Goal: Navigation & Orientation: Find specific page/section

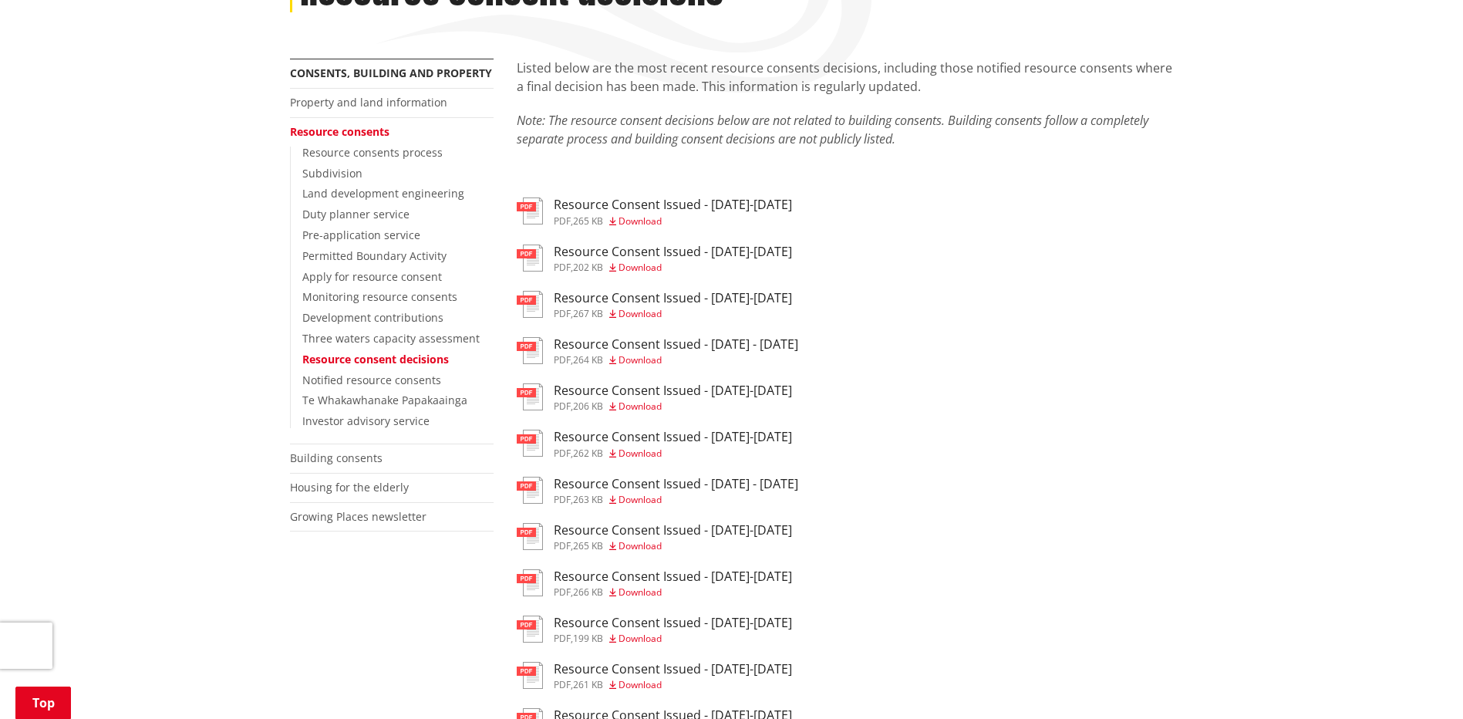
scroll to position [231, 0]
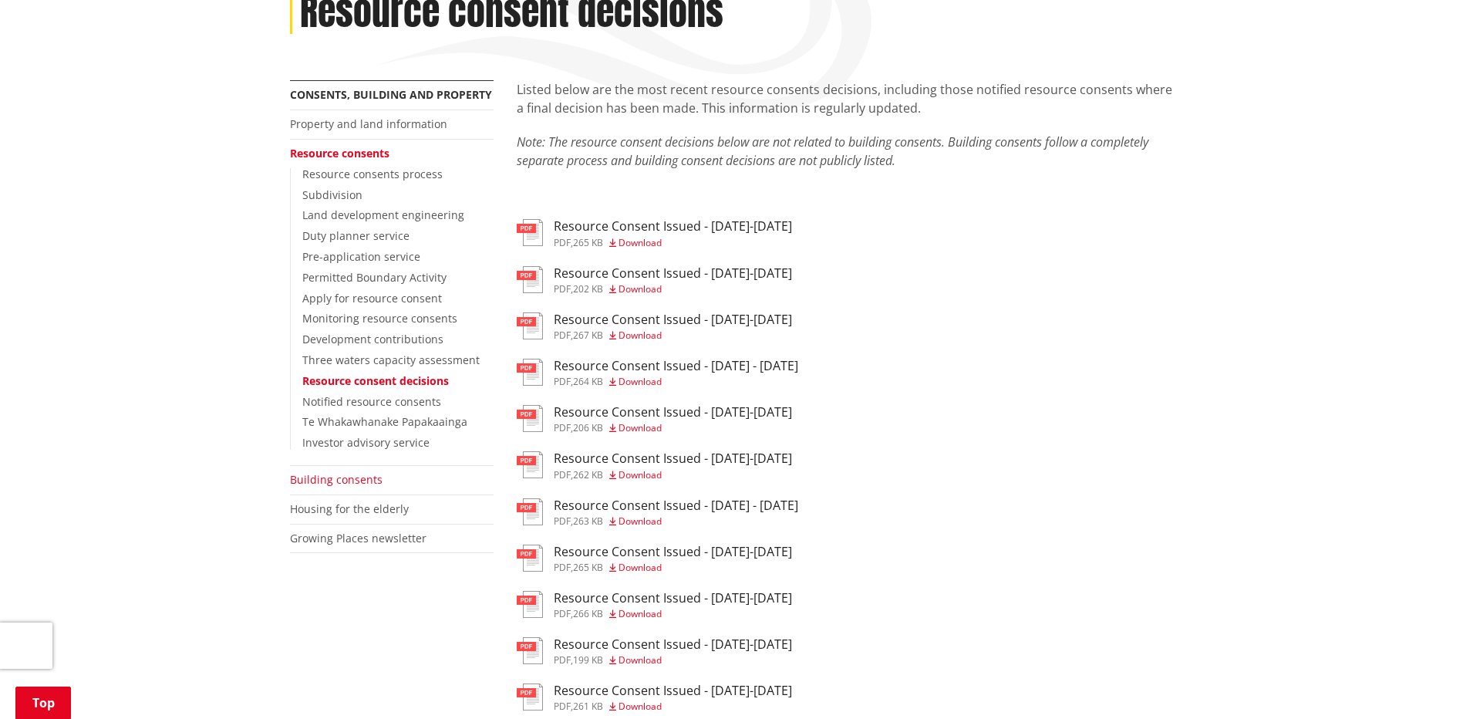
click at [352, 484] on link "Building consents" at bounding box center [336, 479] width 93 height 15
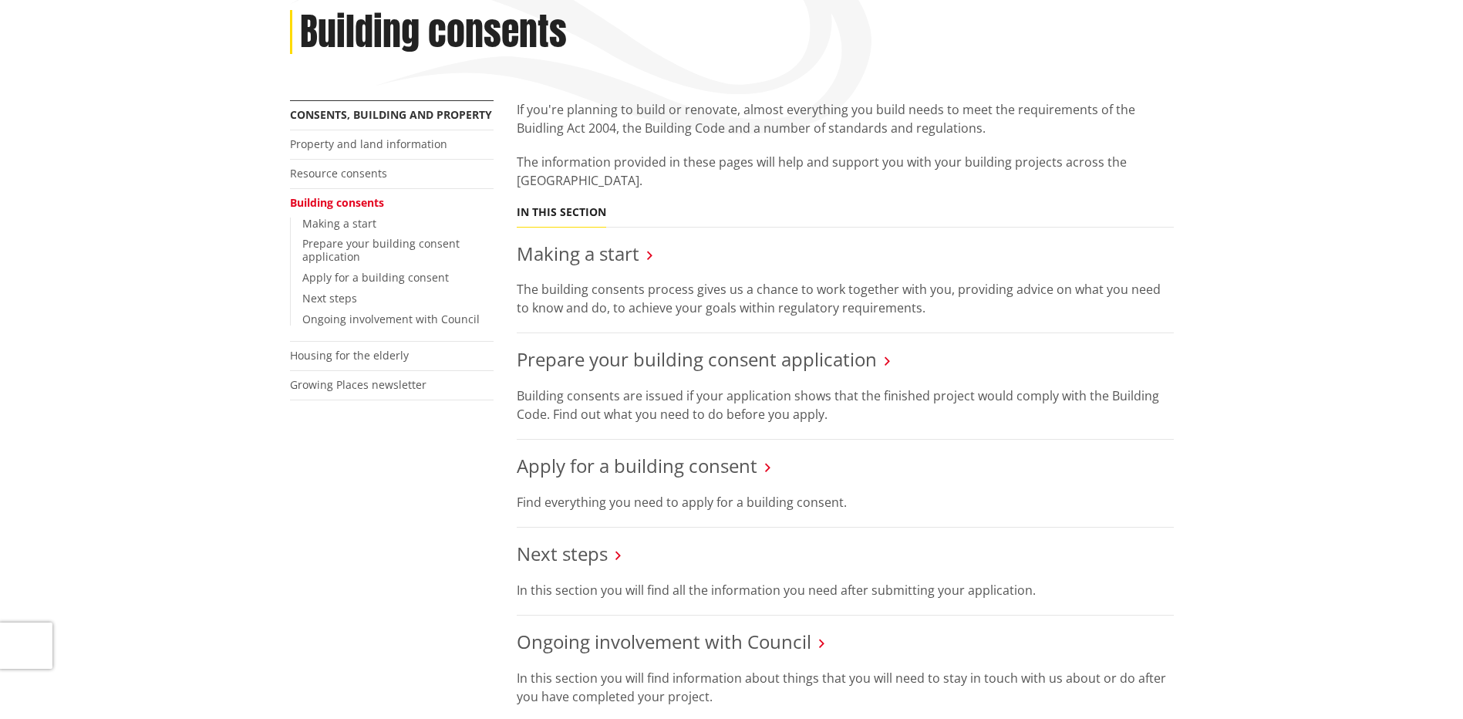
scroll to position [154, 0]
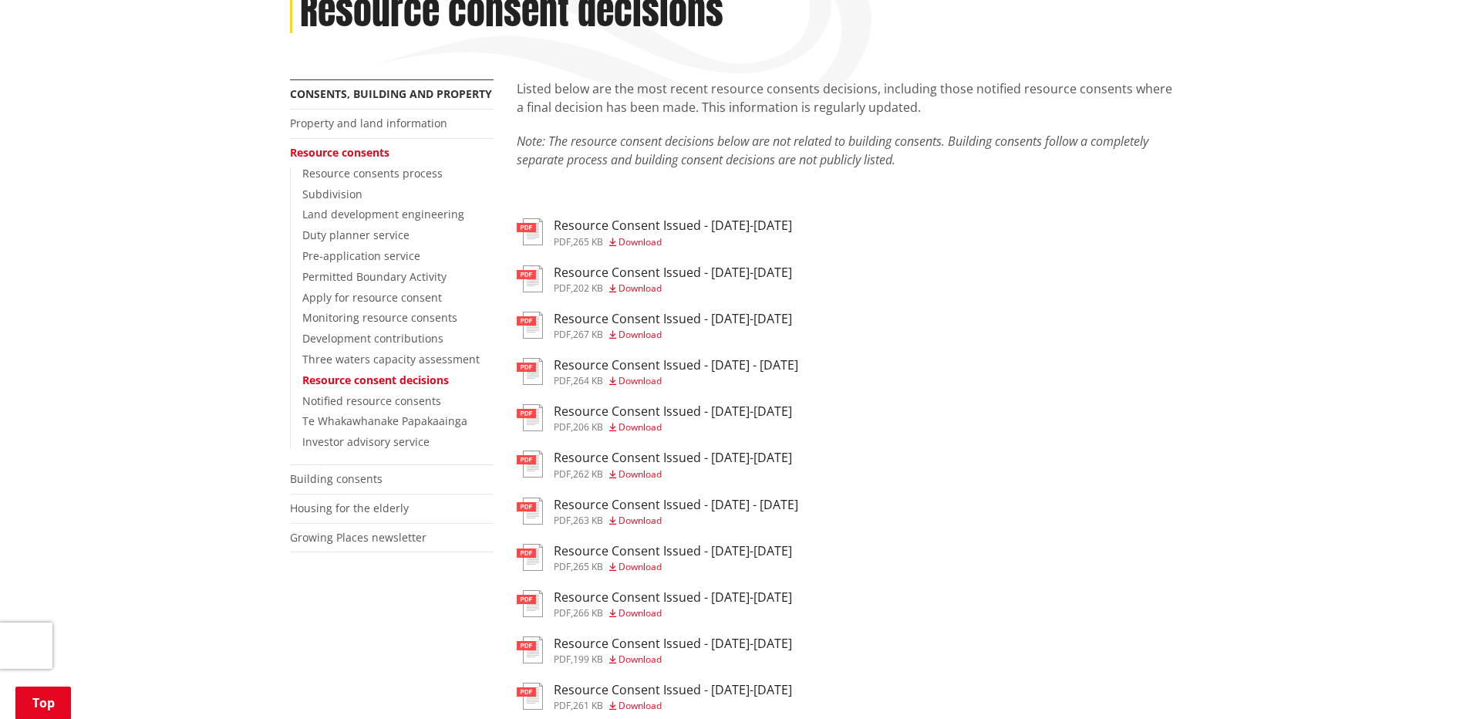
scroll to position [231, 0]
click at [353, 126] on link "Property and land information" at bounding box center [368, 123] width 157 height 15
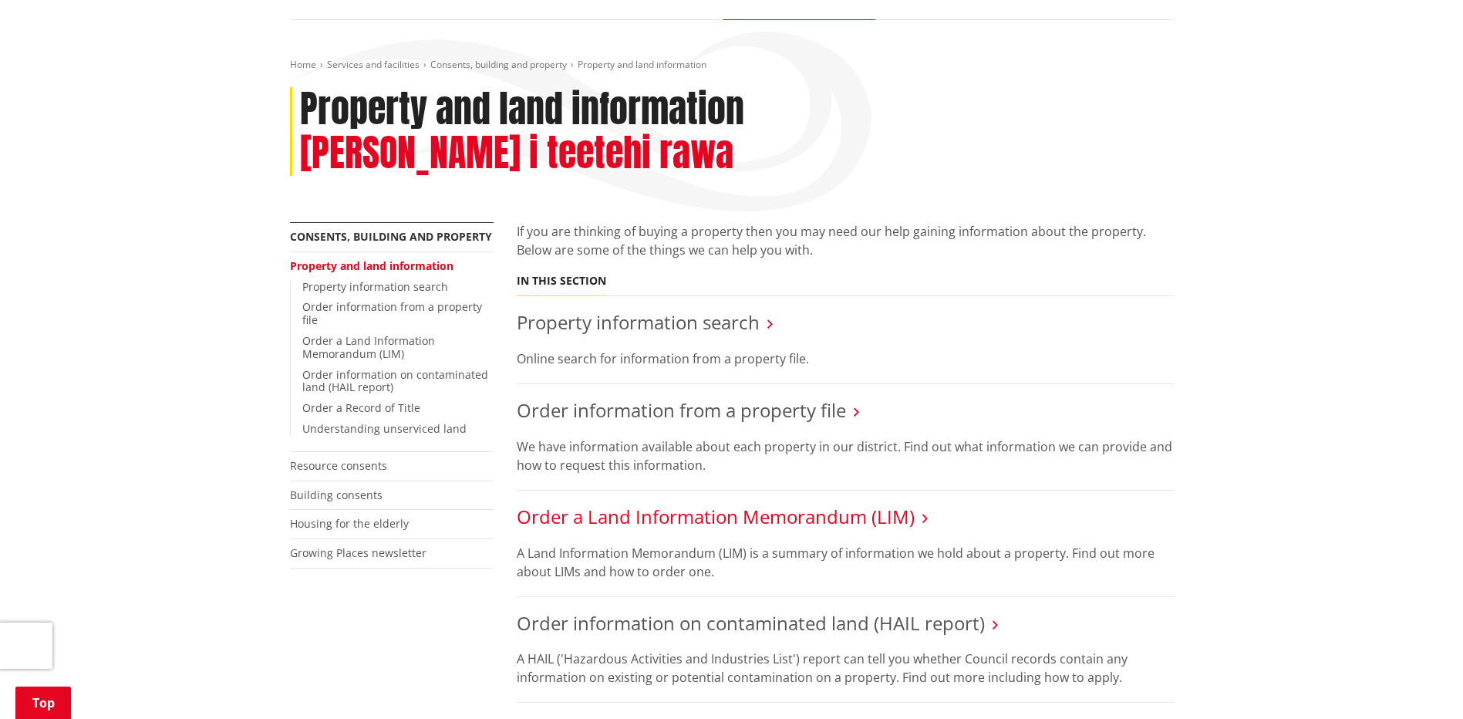
scroll to position [231, 0]
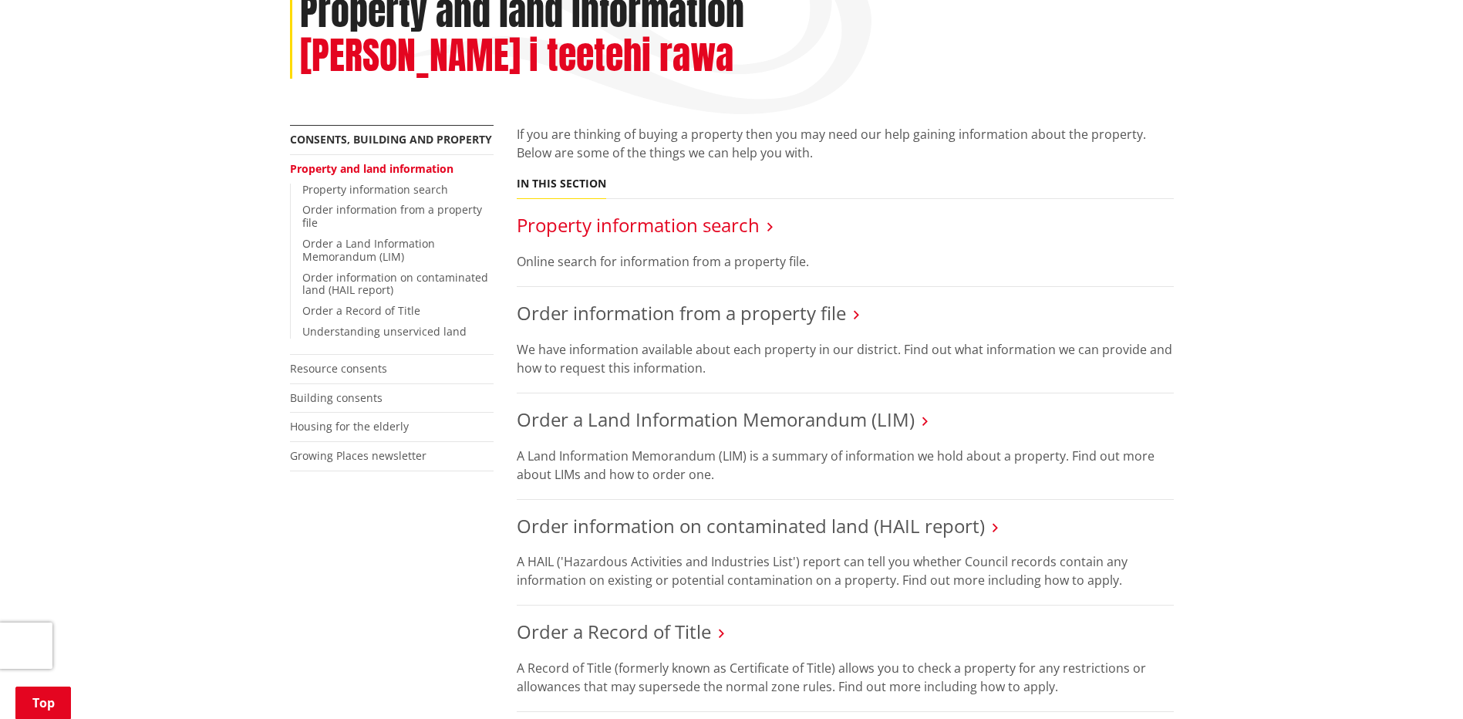
click at [600, 212] on link "Property information search" at bounding box center [638, 224] width 243 height 25
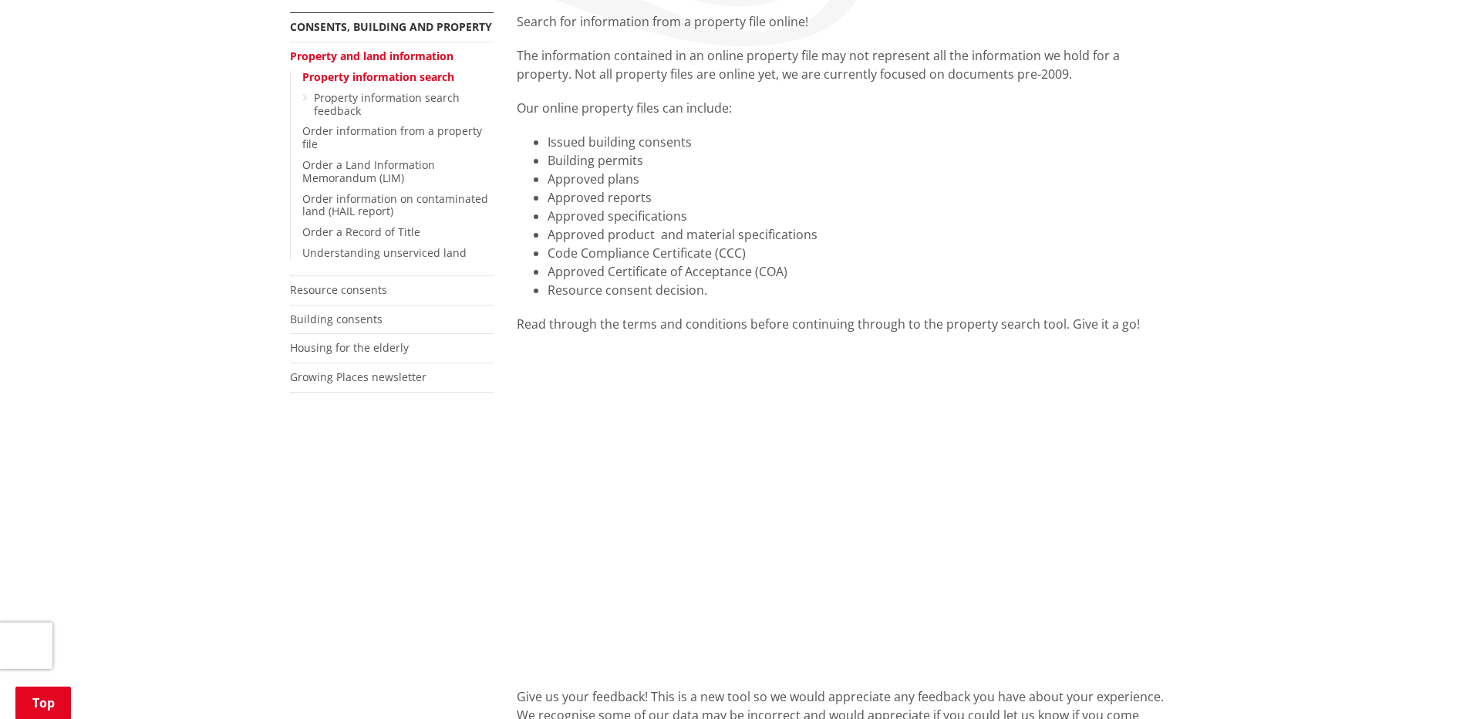
scroll to position [154, 0]
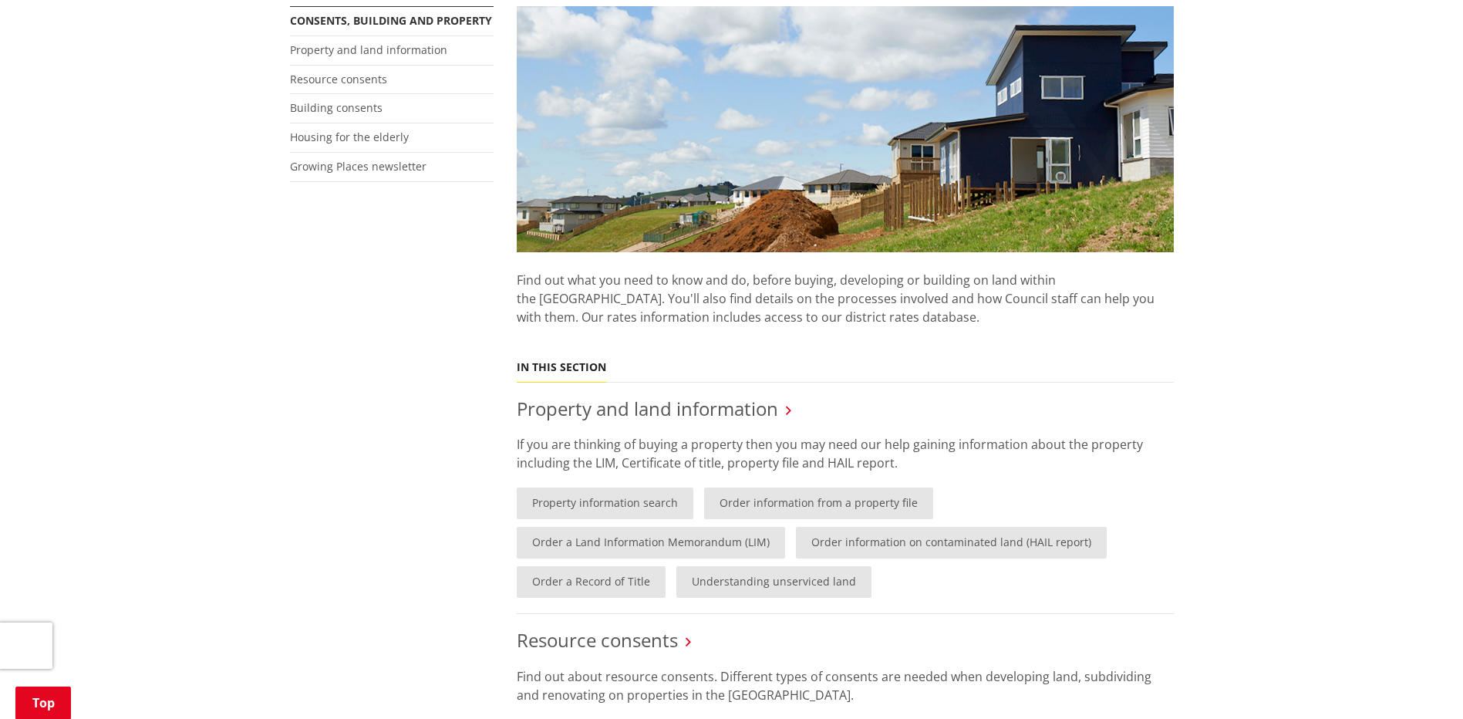
scroll to position [463, 0]
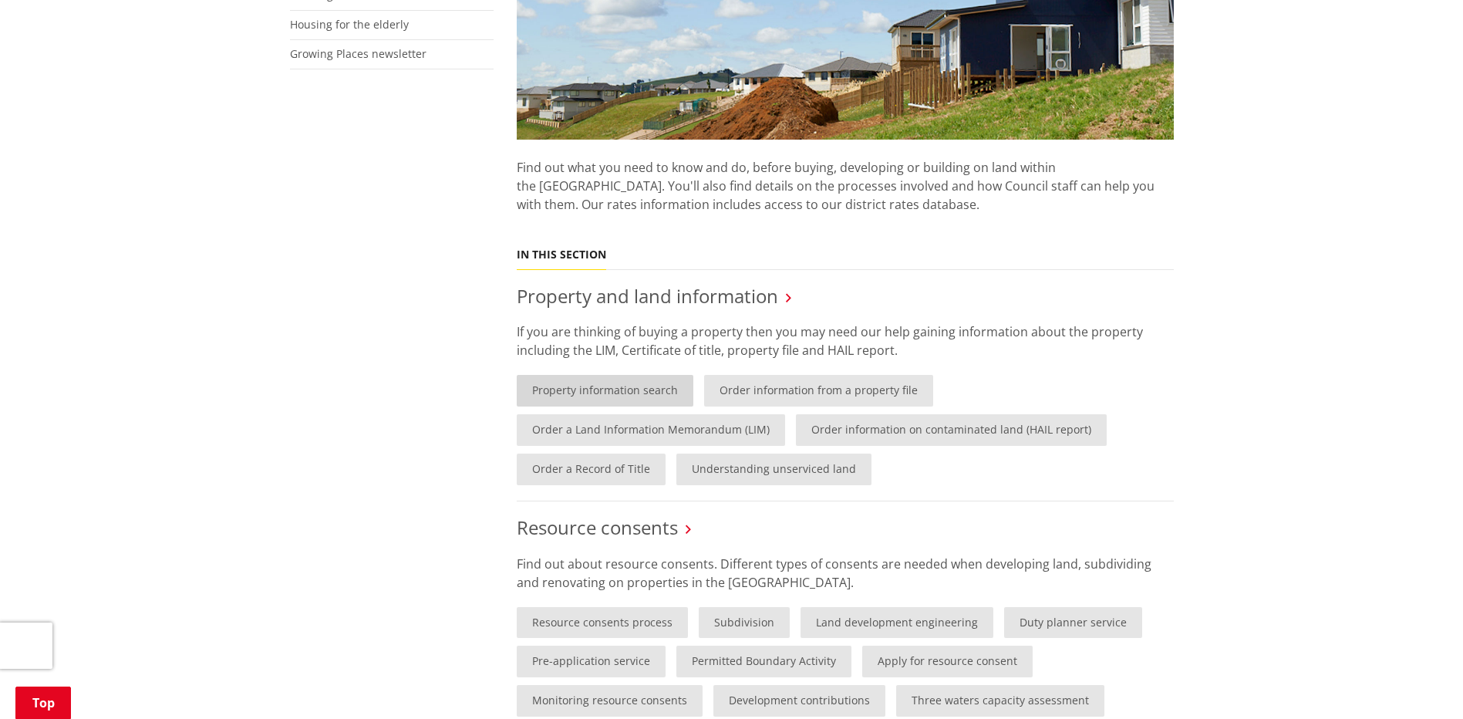
click at [579, 386] on link "Property information search" at bounding box center [605, 391] width 177 height 32
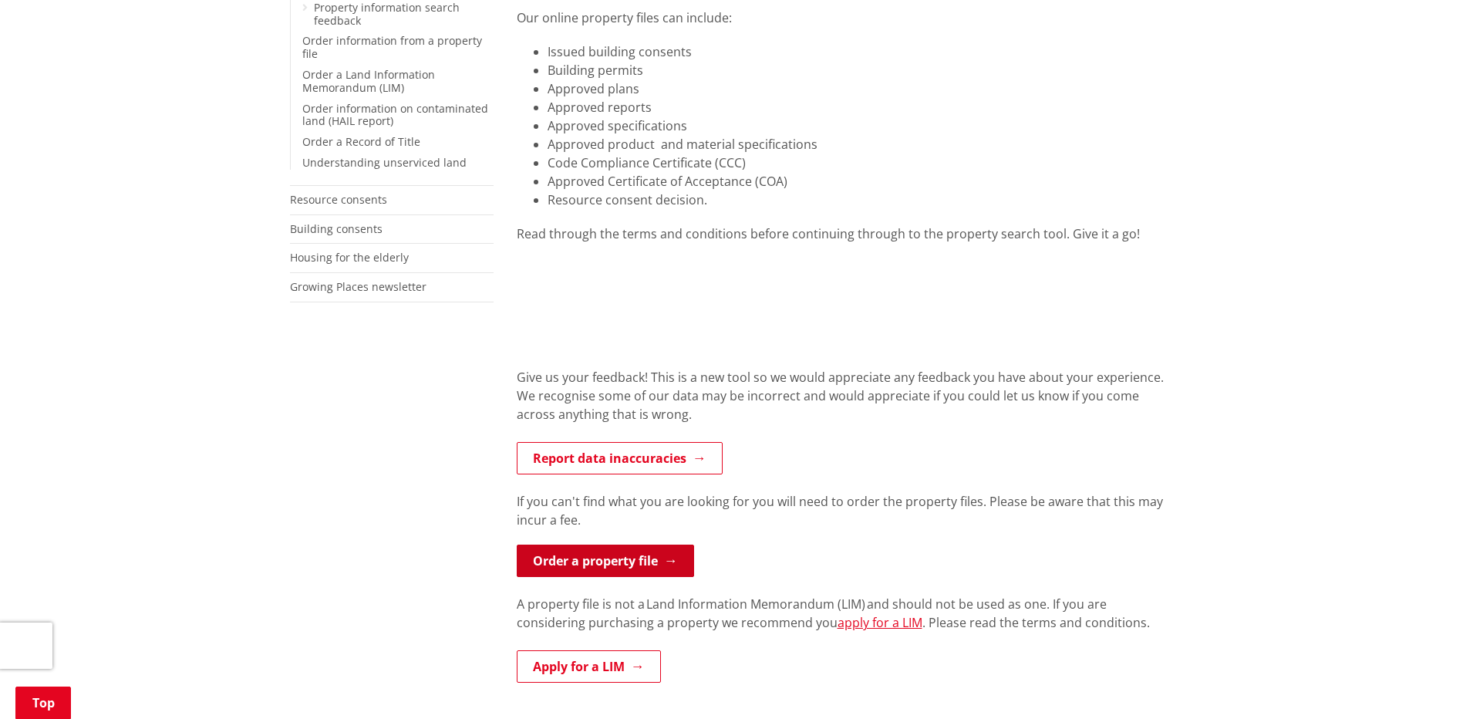
scroll to position [386, 0]
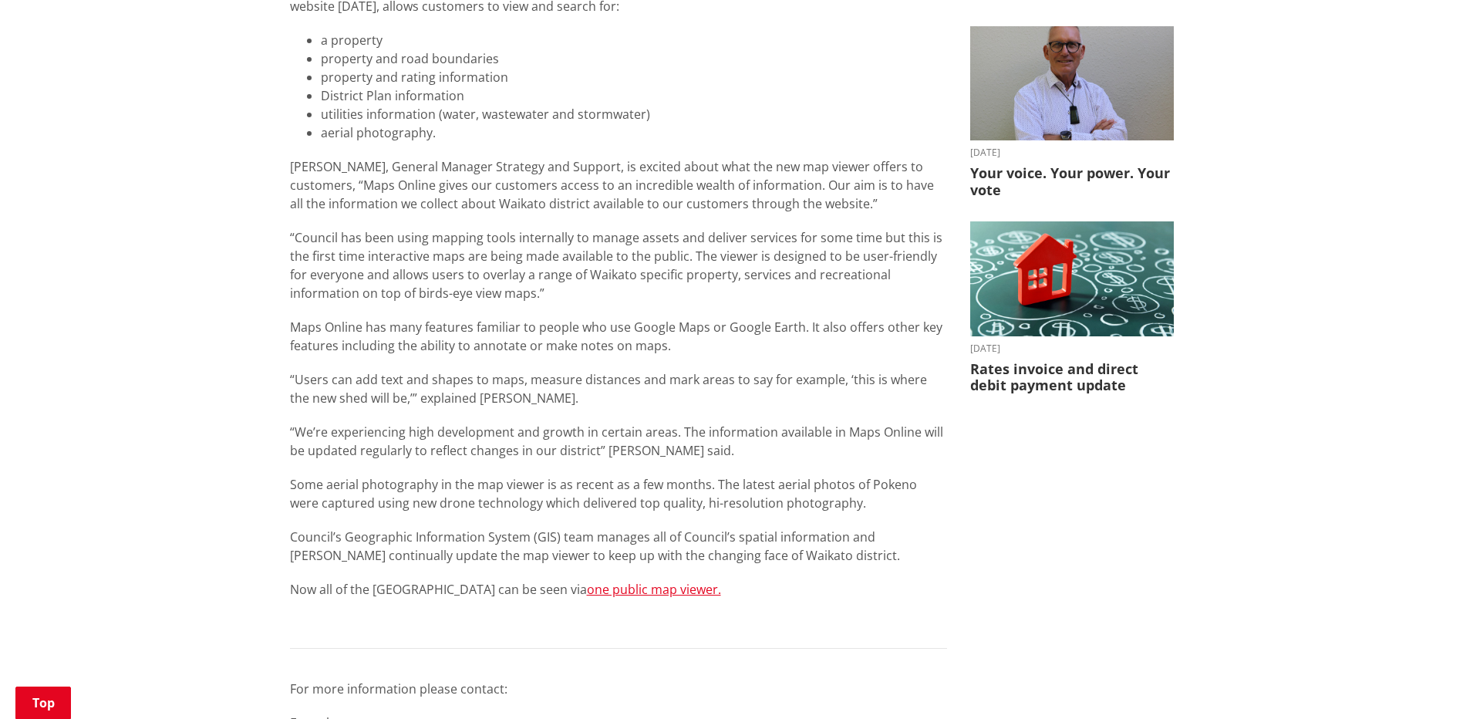
scroll to position [540, 0]
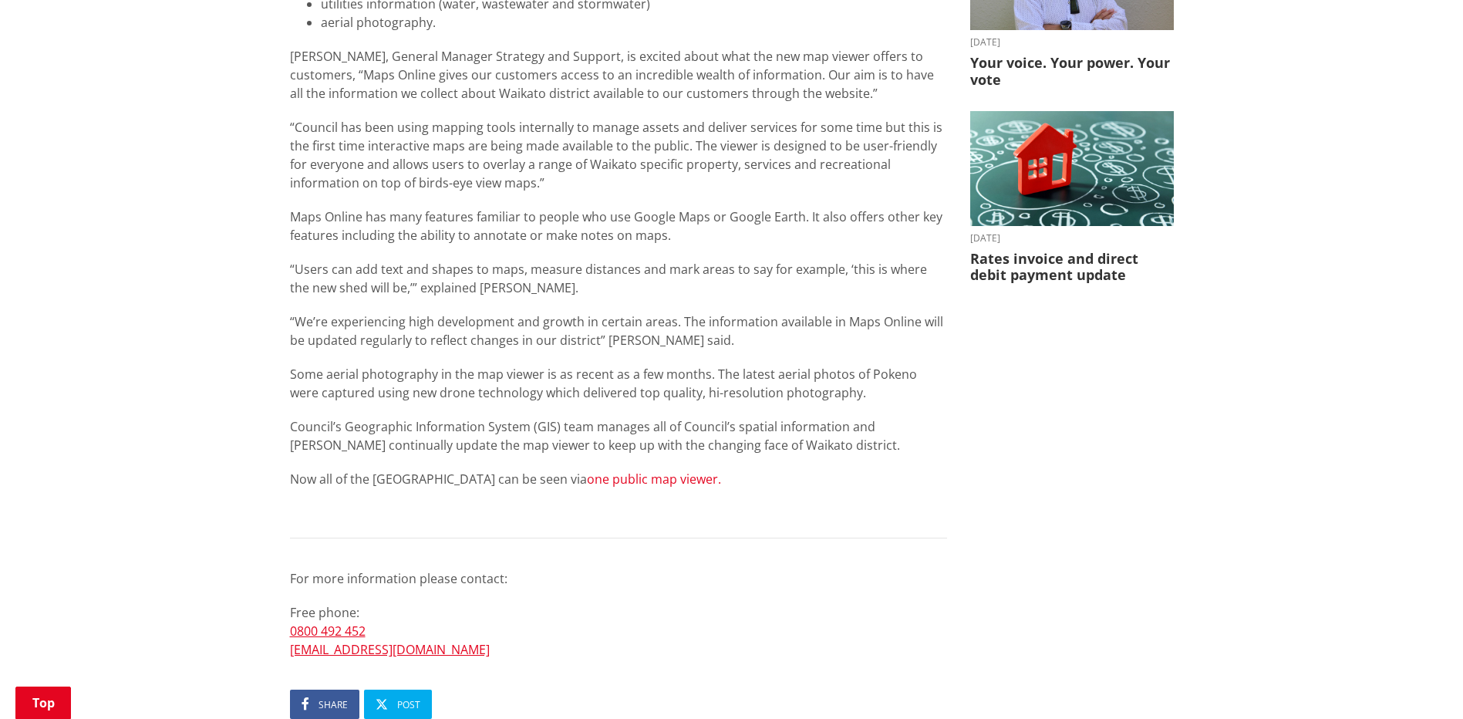
click at [611, 478] on link "one public map viewer." at bounding box center [654, 478] width 134 height 17
